Goal: Check status: Check status

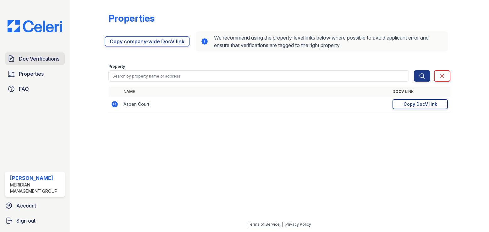
click at [25, 60] on span "Doc Verifications" at bounding box center [39, 59] width 41 height 8
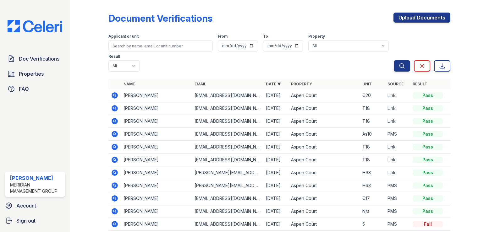
click at [114, 107] on icon at bounding box center [115, 108] width 2 height 2
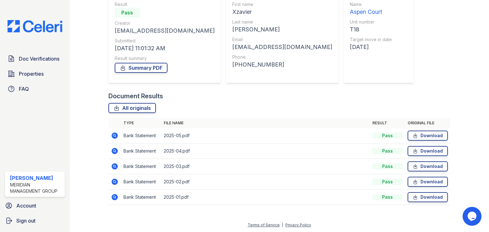
scroll to position [64, 0]
click at [115, 196] on icon at bounding box center [115, 197] width 8 height 8
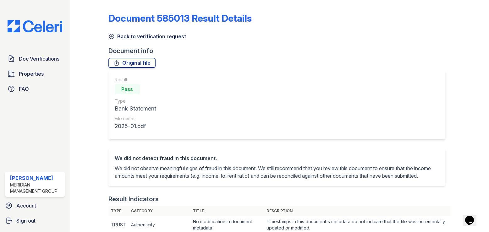
click at [111, 37] on icon at bounding box center [111, 36] width 5 height 5
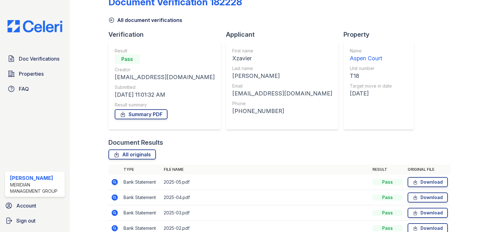
scroll to position [31, 0]
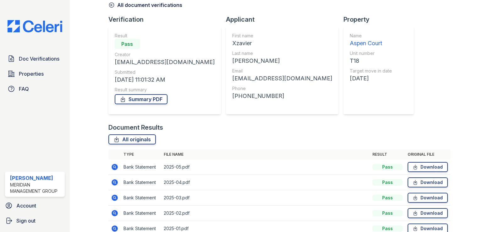
click at [114, 181] on icon at bounding box center [115, 183] width 8 height 8
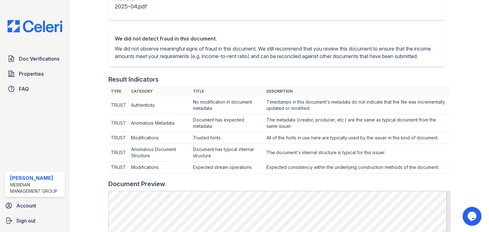
scroll to position [25, 0]
